Goal: Task Accomplishment & Management: Manage account settings

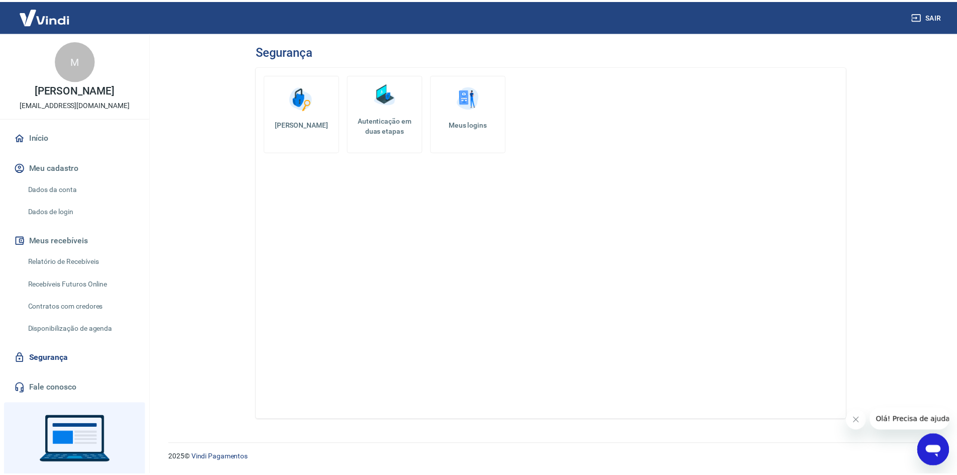
scroll to position [46, 0]
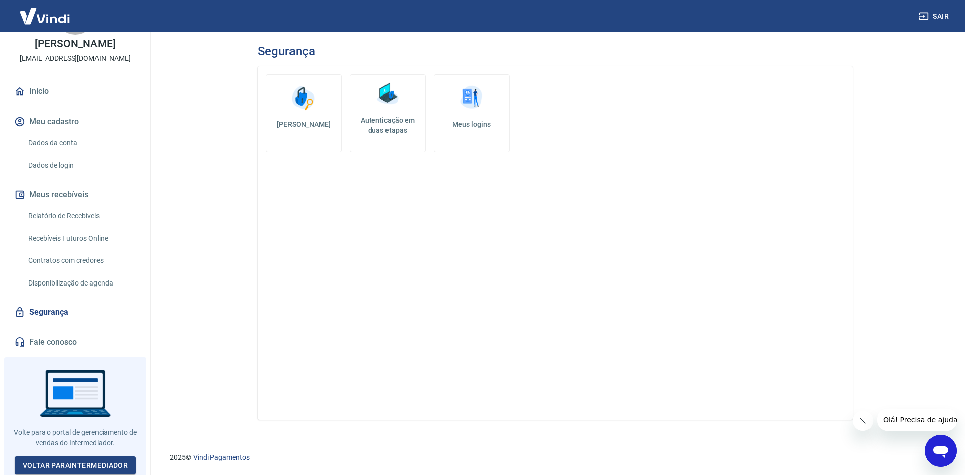
click at [88, 149] on link "Dados da conta" at bounding box center [81, 143] width 114 height 21
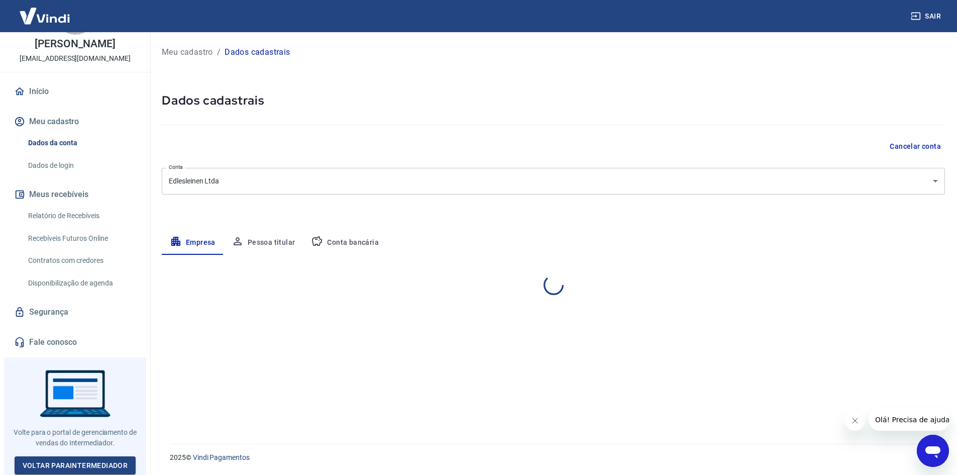
select select "RS"
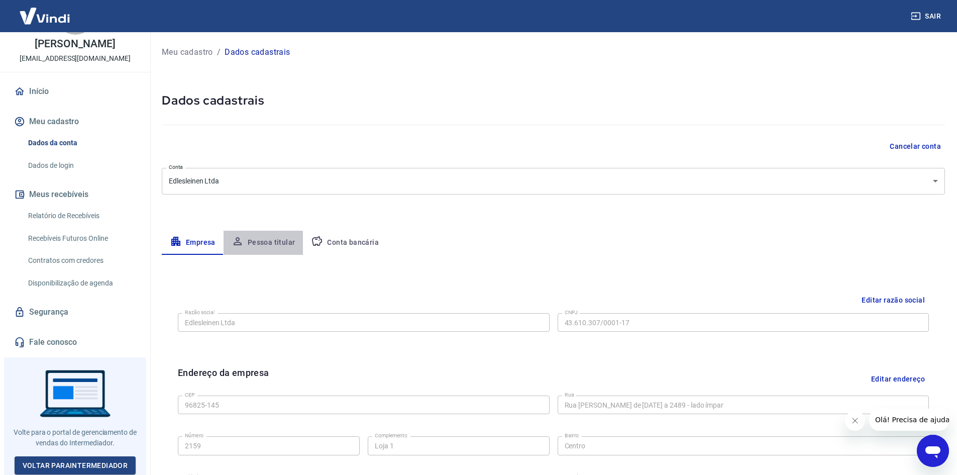
click at [262, 245] on button "Pessoa titular" at bounding box center [264, 243] width 80 height 24
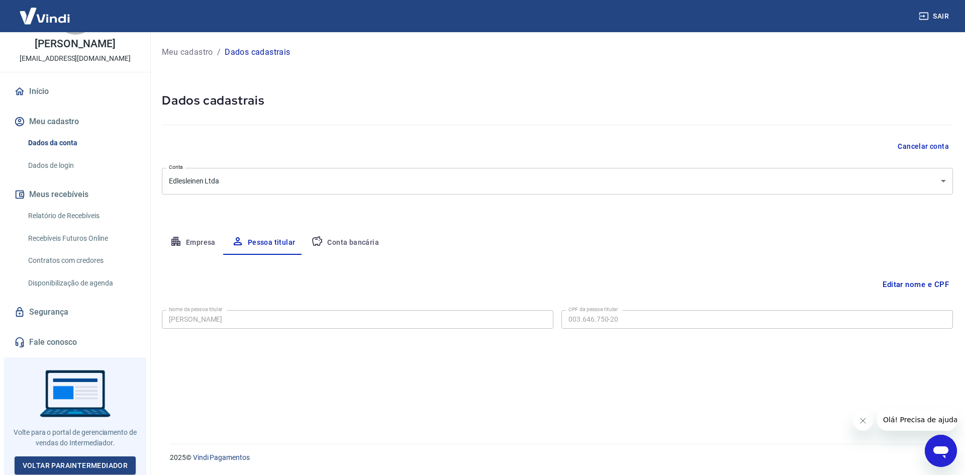
click at [335, 239] on button "Conta bancária" at bounding box center [345, 243] width 84 height 24
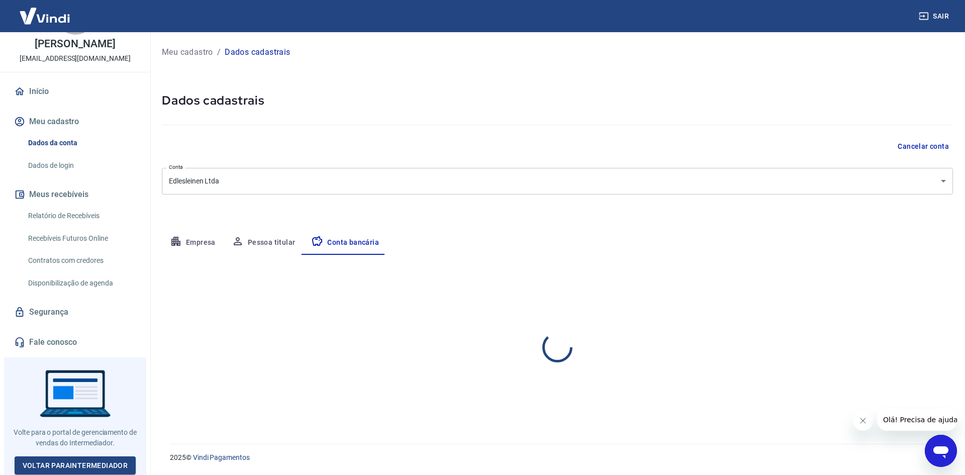
select select "1"
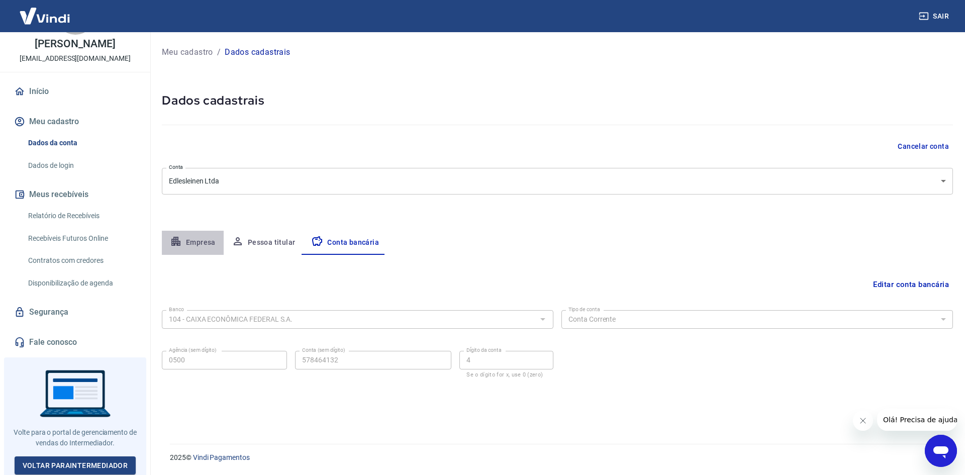
click at [196, 234] on button "Empresa" at bounding box center [193, 243] width 62 height 24
select select "RS"
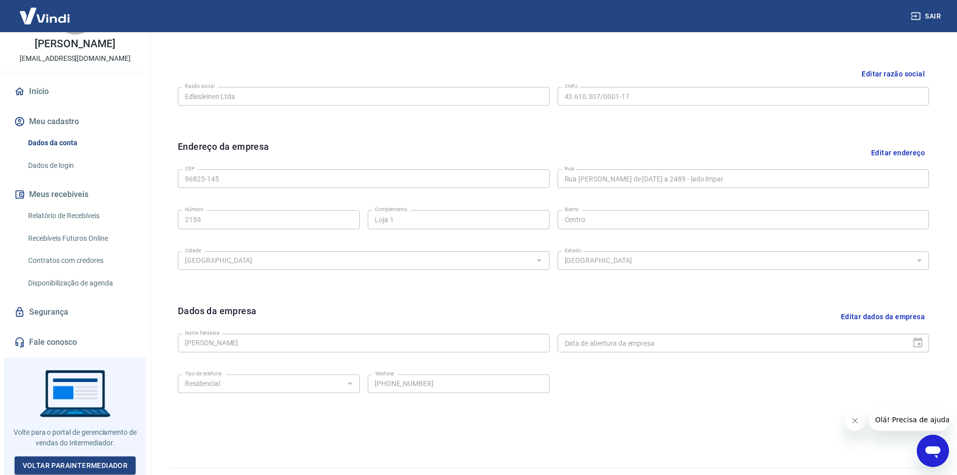
scroll to position [250, 0]
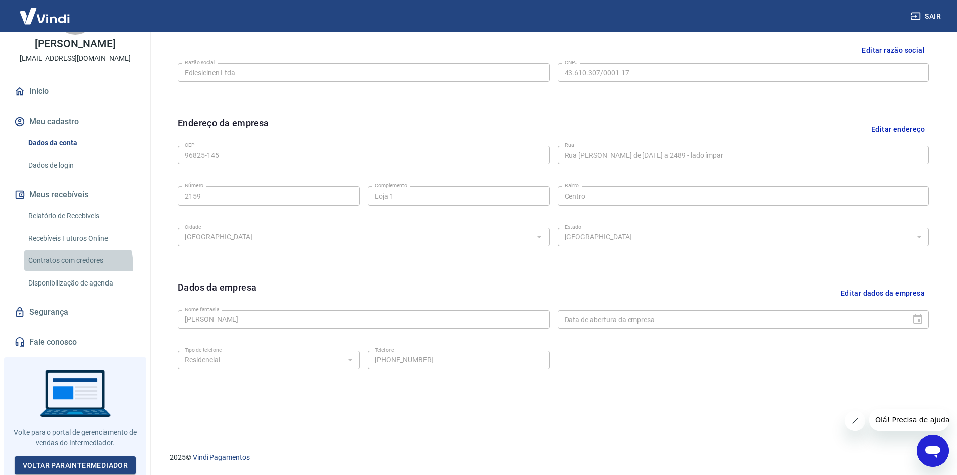
click at [76, 265] on link "Contratos com credores" at bounding box center [81, 260] width 114 height 21
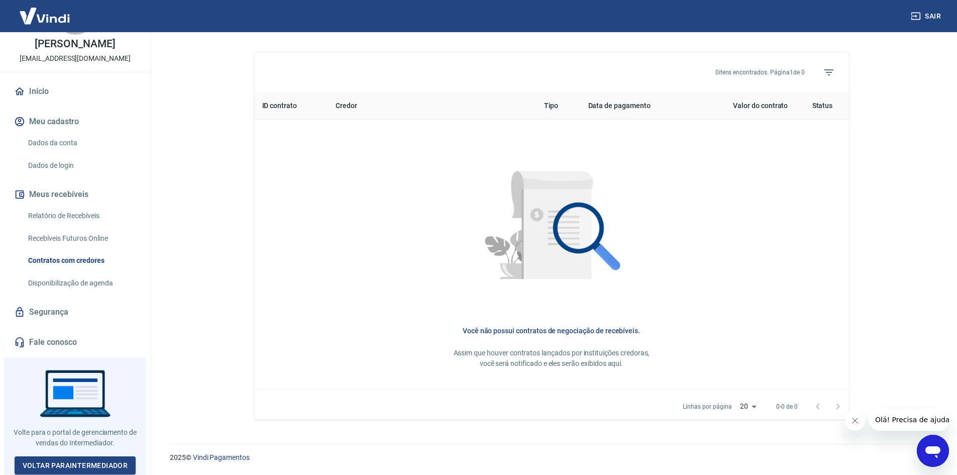
scroll to position [356, 0]
drag, startPoint x: 854, startPoint y: 424, endPoint x: 1664, endPoint y: 830, distance: 906.6
click at [854, 424] on icon "Close message from company" at bounding box center [855, 421] width 8 height 8
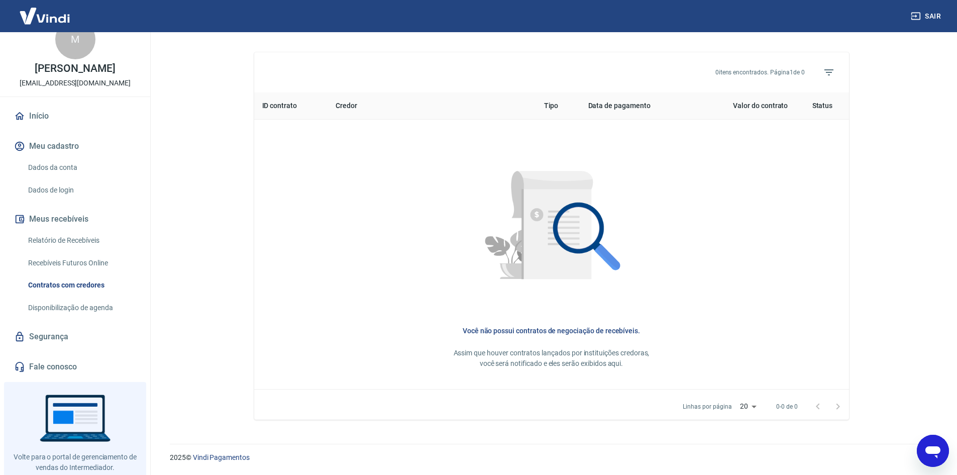
scroll to position [0, 0]
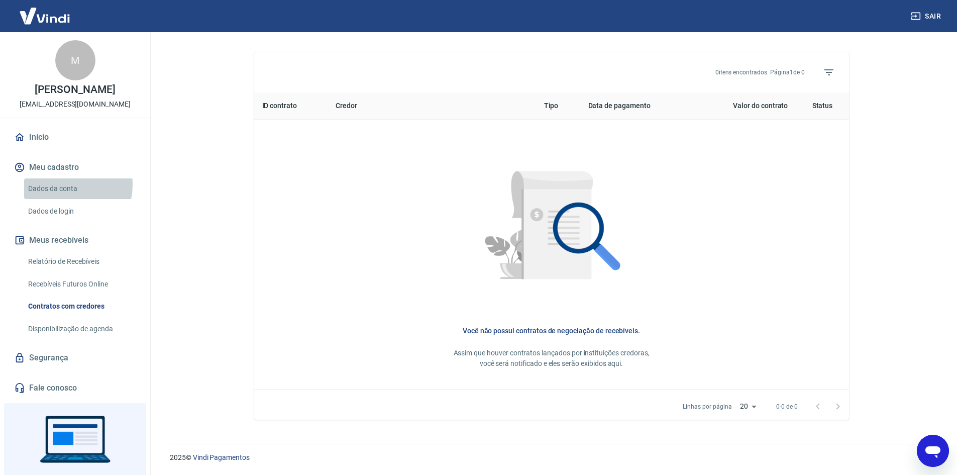
click at [58, 184] on link "Dados da conta" at bounding box center [81, 188] width 114 height 21
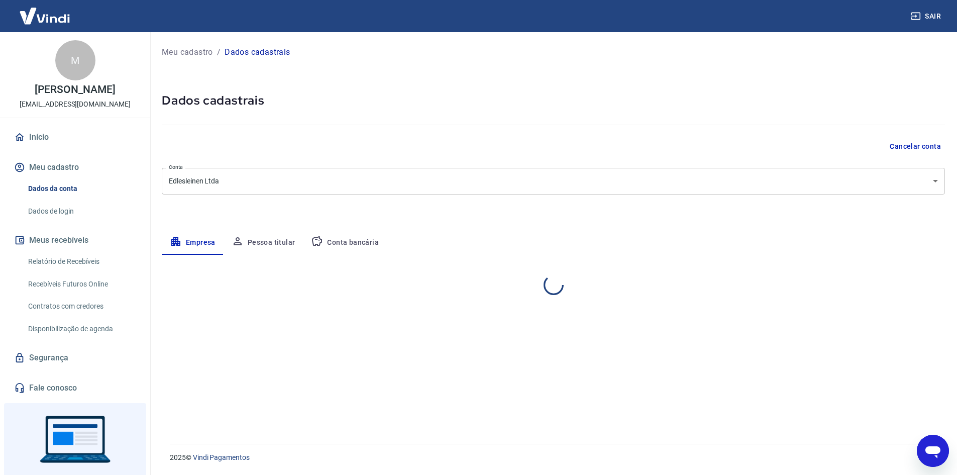
select select "RS"
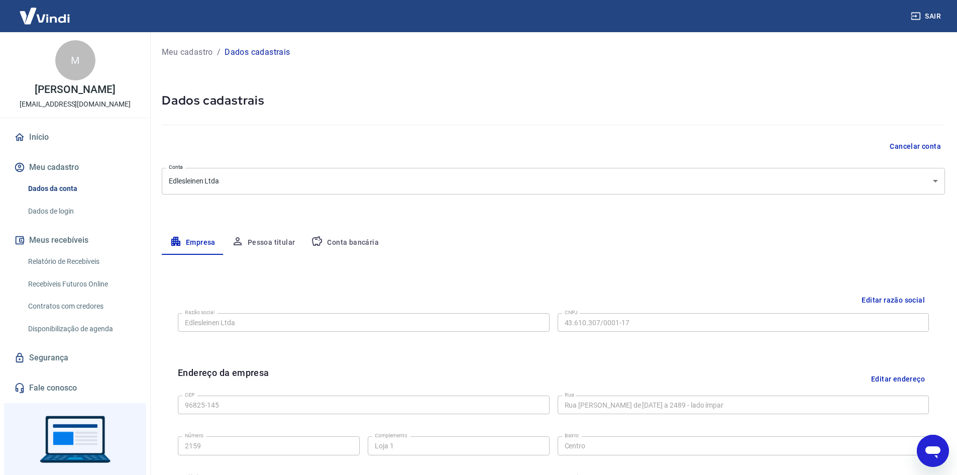
click at [258, 235] on button "Pessoa titular" at bounding box center [264, 243] width 80 height 24
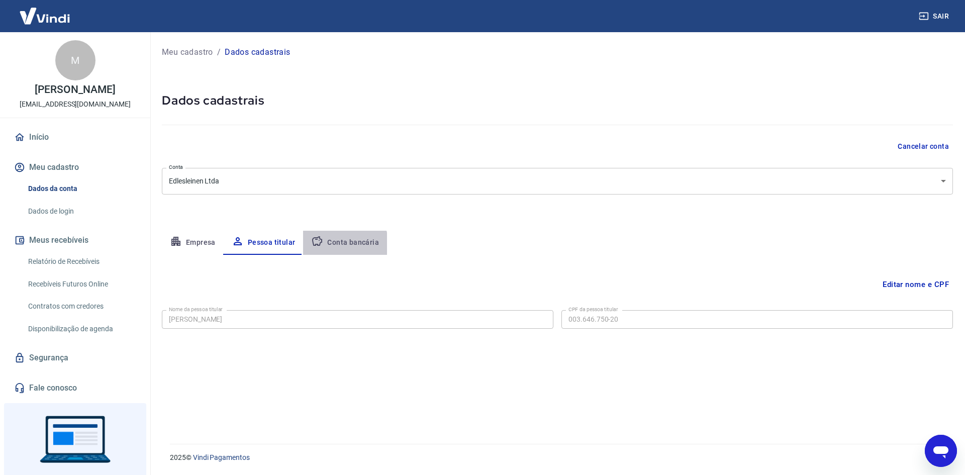
click at [338, 245] on button "Conta bancária" at bounding box center [345, 243] width 84 height 24
select select "1"
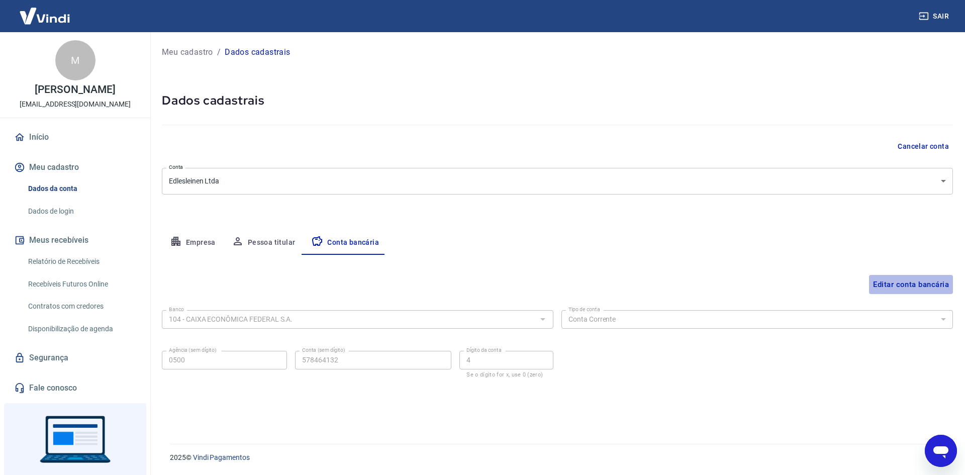
click at [892, 282] on button "Editar conta bancária" at bounding box center [911, 284] width 84 height 19
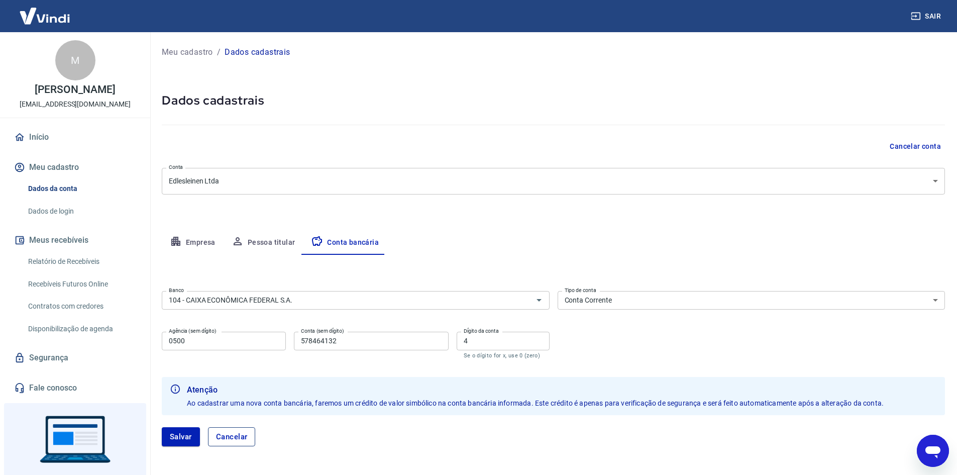
click at [226, 433] on button "Cancelar" at bounding box center [232, 436] width 48 height 19
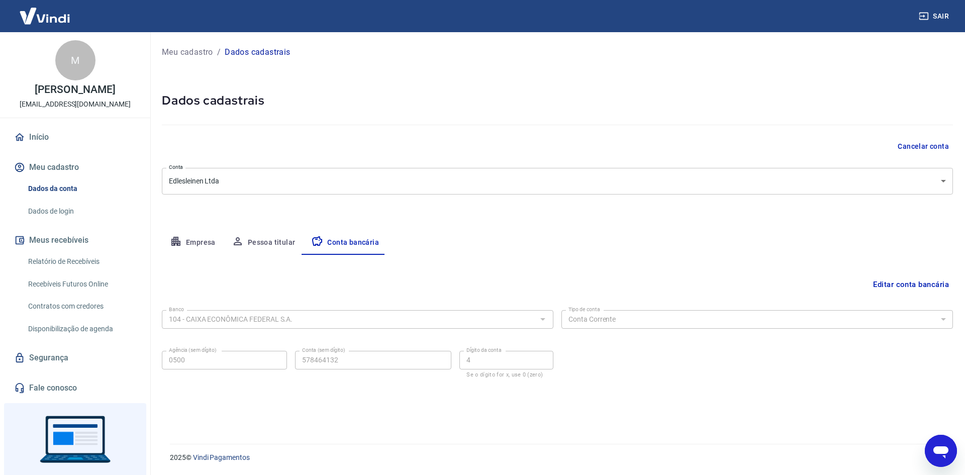
click at [441, 279] on div "Editar conta bancária" at bounding box center [557, 284] width 791 height 19
click at [256, 247] on button "Pessoa titular" at bounding box center [264, 243] width 80 height 24
click at [201, 245] on button "Empresa" at bounding box center [193, 243] width 62 height 24
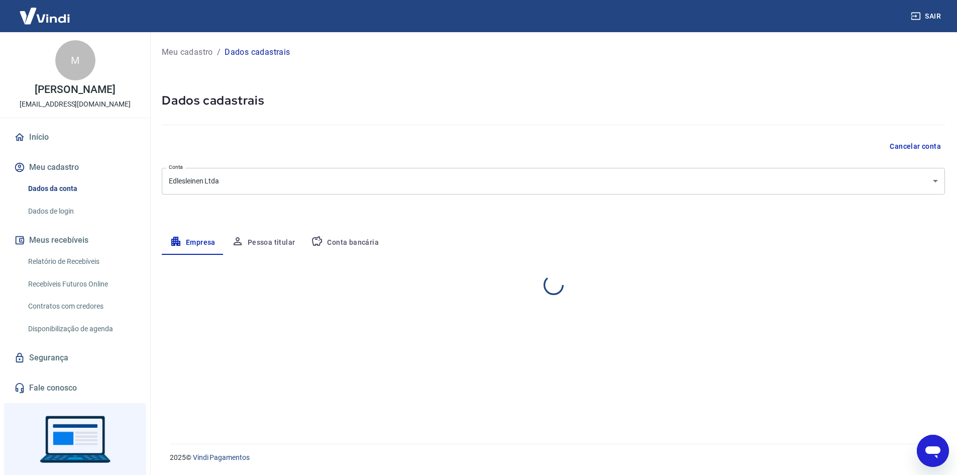
select select "RS"
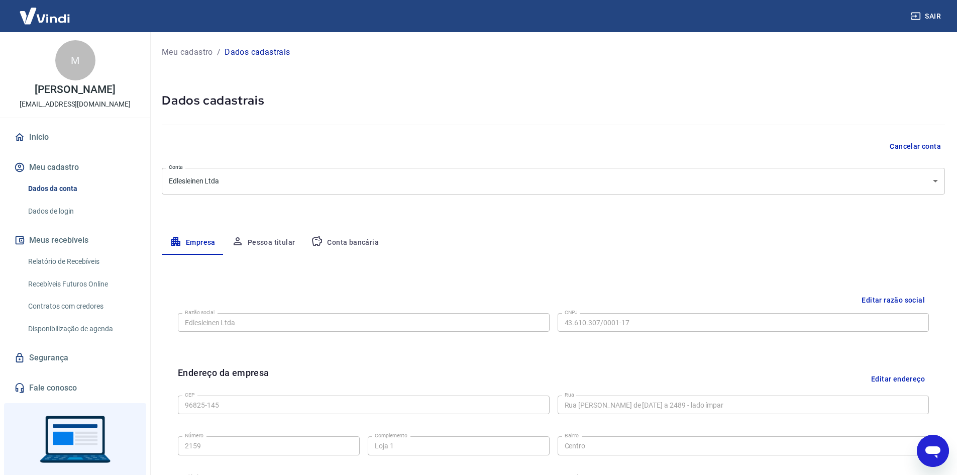
click at [63, 170] on button "Meu cadastro" at bounding box center [75, 167] width 126 height 22
click at [71, 214] on link "Dados de login" at bounding box center [81, 211] width 114 height 21
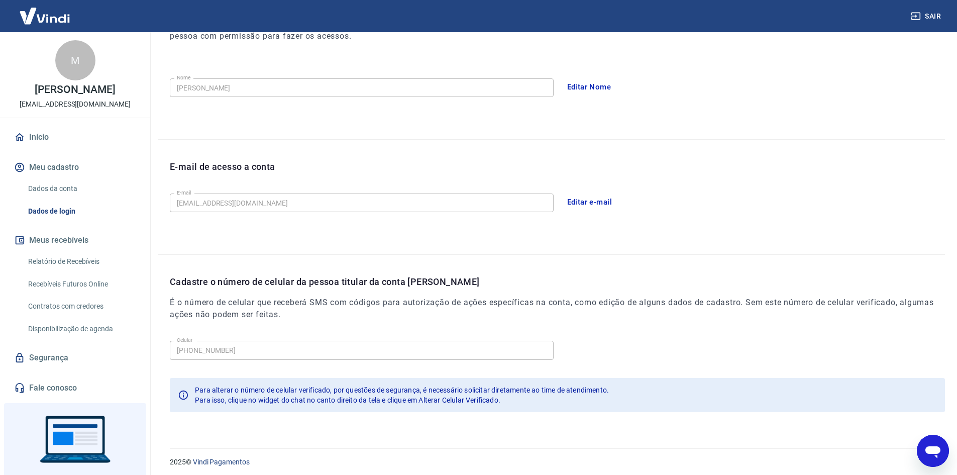
scroll to position [169, 0]
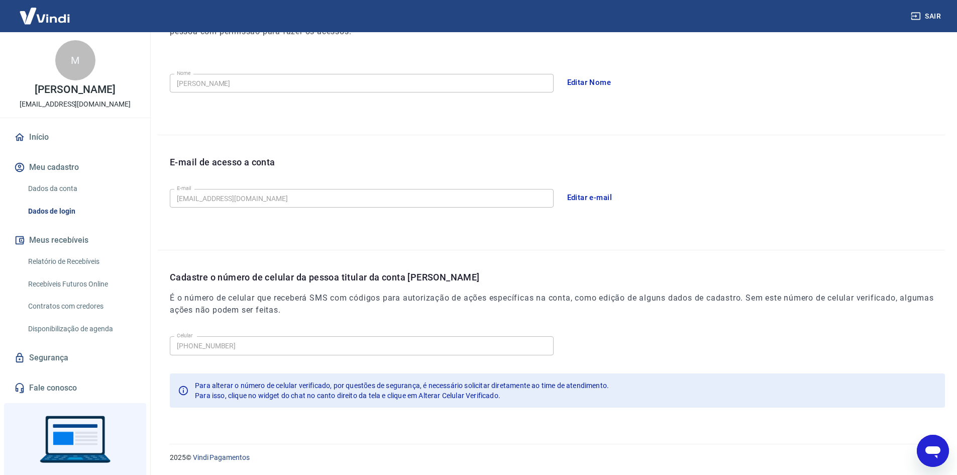
click at [62, 308] on link "Contratos com credores" at bounding box center [81, 306] width 114 height 21
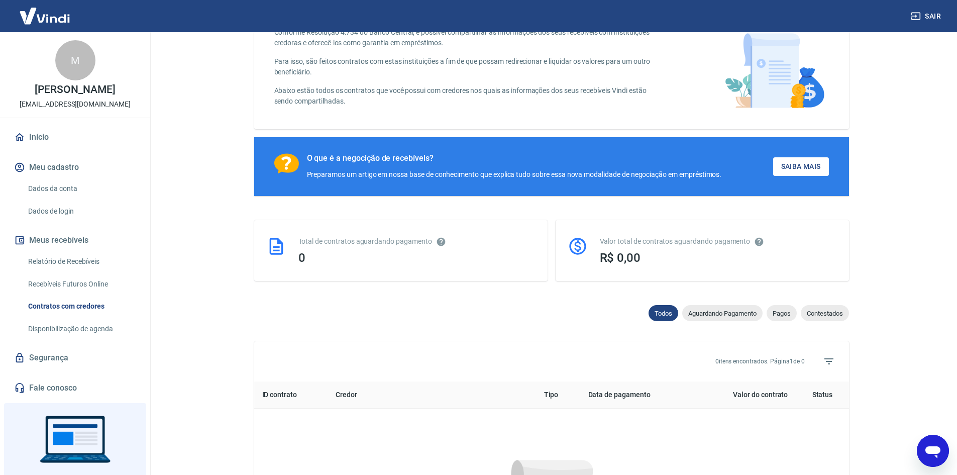
scroll to position [356, 0]
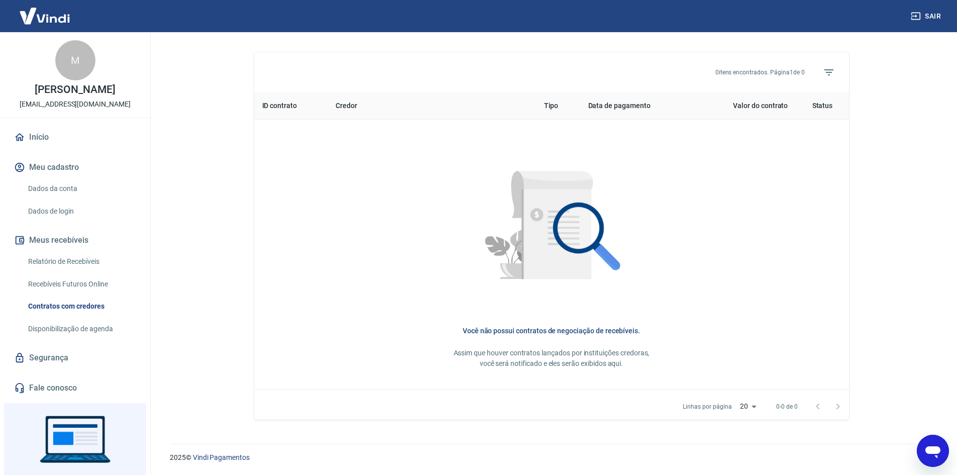
click at [65, 328] on link "Disponibilização de agenda" at bounding box center [81, 329] width 114 height 21
